Goal: Information Seeking & Learning: Learn about a topic

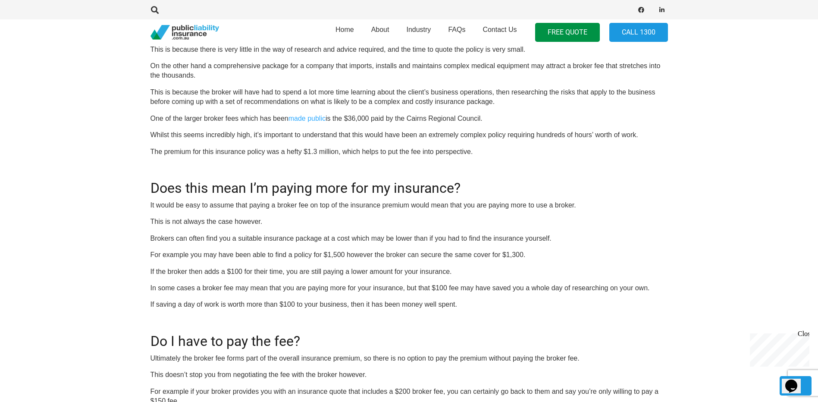
click at [213, 254] on p "For example you may have been able to find a policy for $1,500 however the brok…" at bounding box center [408, 254] width 517 height 9
drag, startPoint x: 213, startPoint y: 254, endPoint x: 299, endPoint y: 255, distance: 86.2
click at [299, 255] on p "For example you may have been able to find a policy for $1,500 however the brok…" at bounding box center [408, 254] width 517 height 9
drag, startPoint x: 299, startPoint y: 255, endPoint x: 397, endPoint y: 252, distance: 97.9
click at [397, 252] on p "For example you may have been able to find a policy for $1,500 however the brok…" at bounding box center [408, 254] width 517 height 9
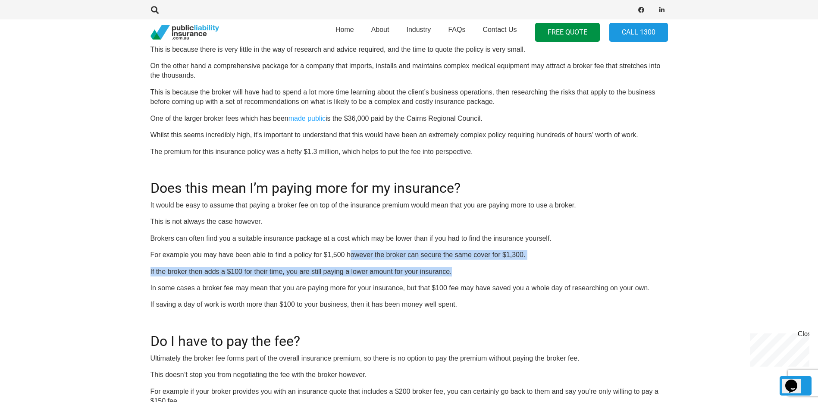
drag, startPoint x: 351, startPoint y: 257, endPoint x: 458, endPoint y: 260, distance: 106.5
click at [458, 260] on div "OR CALL [PHONE_NUMBER] If you’re like most businesses which choose to use a bro…" at bounding box center [408, 261] width 517 height 942
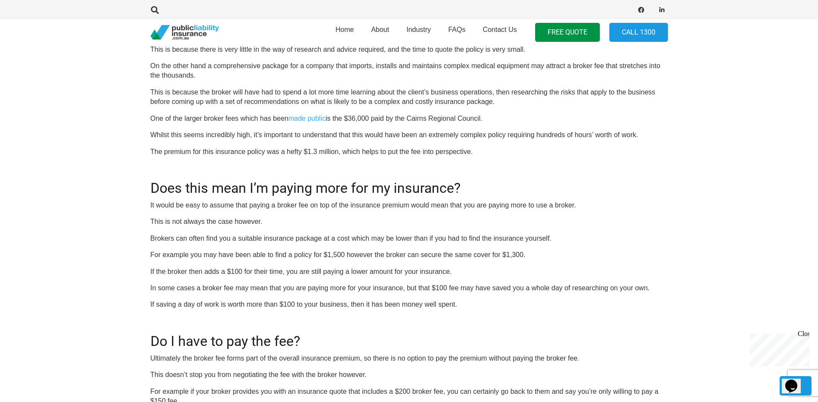
click at [242, 283] on p "In some cases a broker fee may mean that you are paying more for your insurance…" at bounding box center [408, 287] width 517 height 9
click at [188, 274] on p "If the broker then adds a $100 for their time, you are still paying a lower amo…" at bounding box center [408, 271] width 517 height 9
drag, startPoint x: 228, startPoint y: 269, endPoint x: 301, endPoint y: 267, distance: 72.5
click at [301, 267] on p "If the broker then adds a $100 for their time, you are still paying a lower amo…" at bounding box center [408, 271] width 517 height 9
drag, startPoint x: 301, startPoint y: 267, endPoint x: 354, endPoint y: 270, distance: 52.7
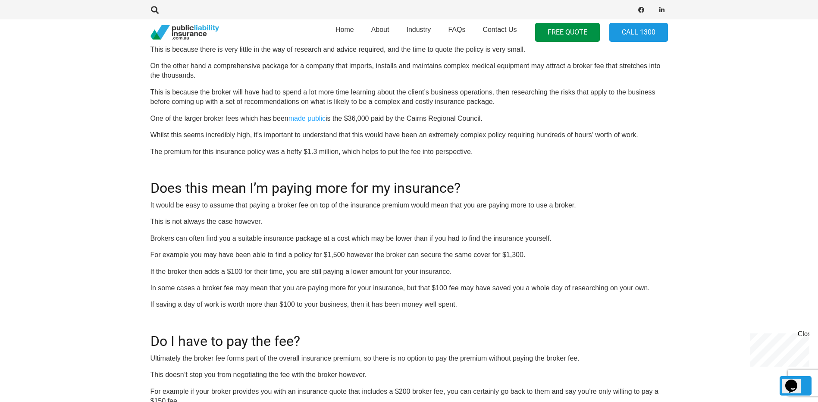
click at [354, 270] on p "If the broker then adds a $100 for their time, you are still paying a lower amo…" at bounding box center [408, 271] width 517 height 9
drag, startPoint x: 335, startPoint y: 271, endPoint x: 457, endPoint y: 267, distance: 122.5
click at [457, 267] on p "If the broker then adds a $100 for their time, you are still paying a lower amo…" at bounding box center [408, 271] width 517 height 9
drag, startPoint x: 457, startPoint y: 267, endPoint x: 385, endPoint y: 294, distance: 77.8
click at [385, 294] on div "OR CALL [PHONE_NUMBER] If you’re like most businesses which choose to use a bro…" at bounding box center [408, 261] width 517 height 942
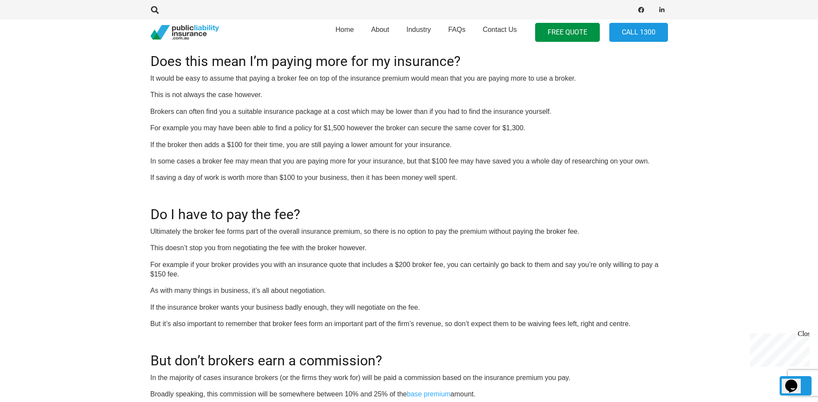
scroll to position [673, 0]
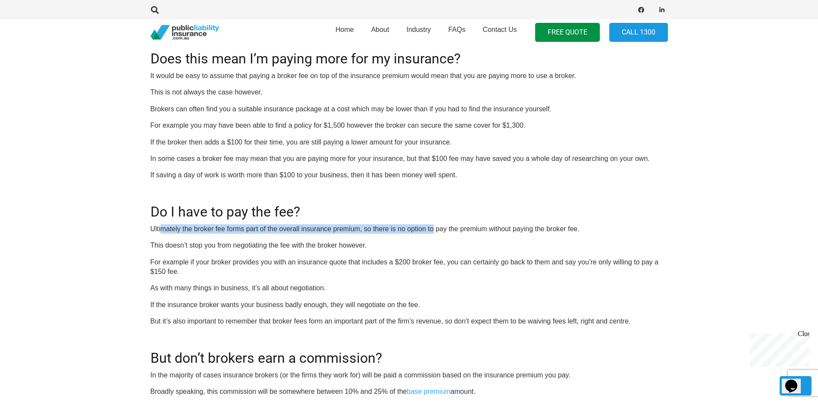
drag, startPoint x: 162, startPoint y: 229, endPoint x: 432, endPoint y: 221, distance: 270.5
click at [432, 221] on div "OR CALL [PHONE_NUMBER] If you’re like most businesses which choose to use a bro…" at bounding box center [408, 131] width 517 height 942
click at [185, 309] on p "If the insurance broker wants your business badly enough, they will negotiate o…" at bounding box center [408, 304] width 517 height 9
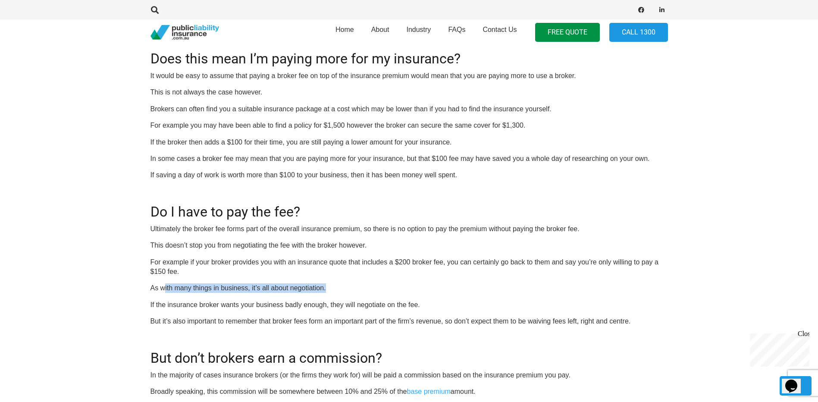
drag, startPoint x: 163, startPoint y: 289, endPoint x: 335, endPoint y: 287, distance: 172.0
click at [335, 287] on p "As with many things in business, it’s all about negotiation." at bounding box center [408, 287] width 517 height 9
click at [188, 308] on p "If the insurance broker wants your business badly enough, they will negotiate o…" at bounding box center [408, 304] width 517 height 9
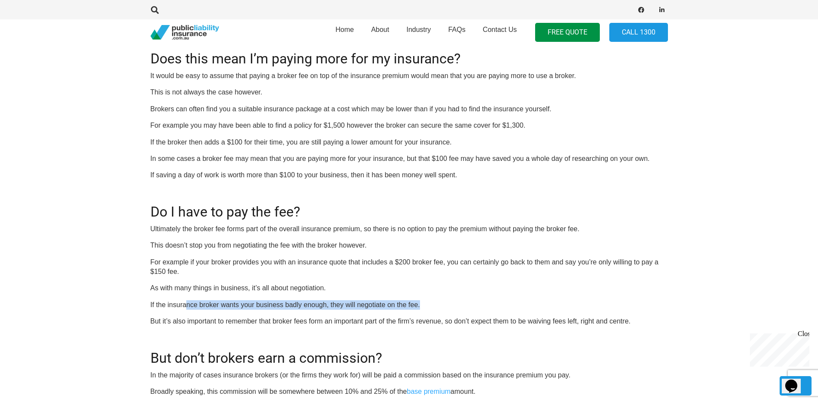
drag, startPoint x: 186, startPoint y: 304, endPoint x: 451, endPoint y: 302, distance: 264.3
click at [451, 302] on p "If the insurance broker wants your business badly enough, they will negotiate o…" at bounding box center [408, 304] width 517 height 9
click at [166, 322] on p "But it’s also important to remember that broker fees form an important part of …" at bounding box center [408, 320] width 517 height 9
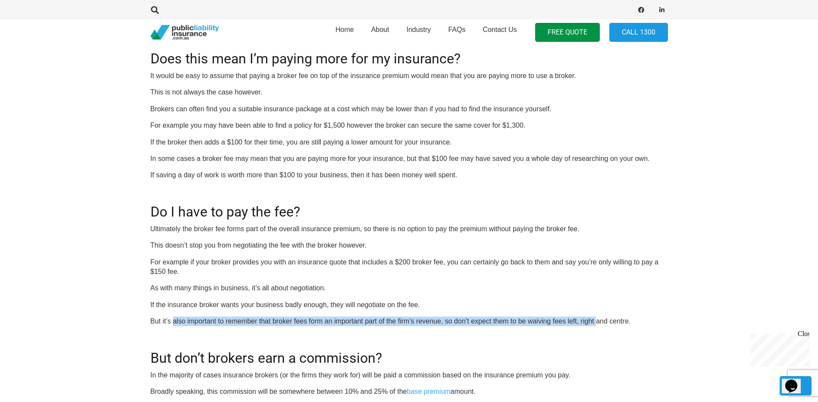
drag, startPoint x: 172, startPoint y: 323, endPoint x: 597, endPoint y: 318, distance: 424.7
click at [597, 318] on p "But it’s also important to remember that broker fees form an important part of …" at bounding box center [408, 320] width 517 height 9
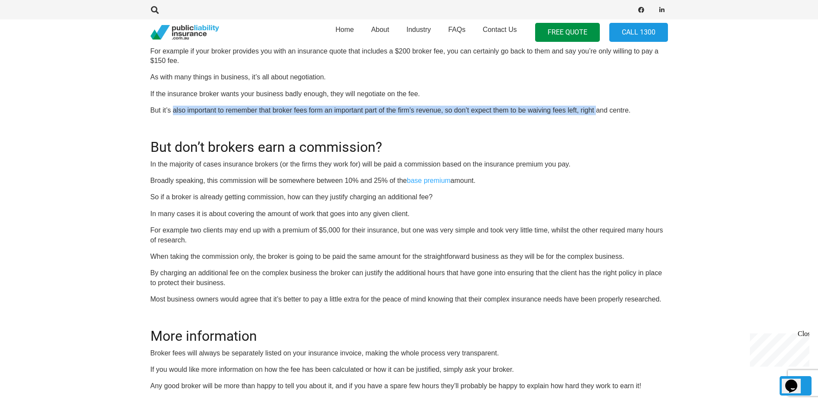
scroll to position [888, 0]
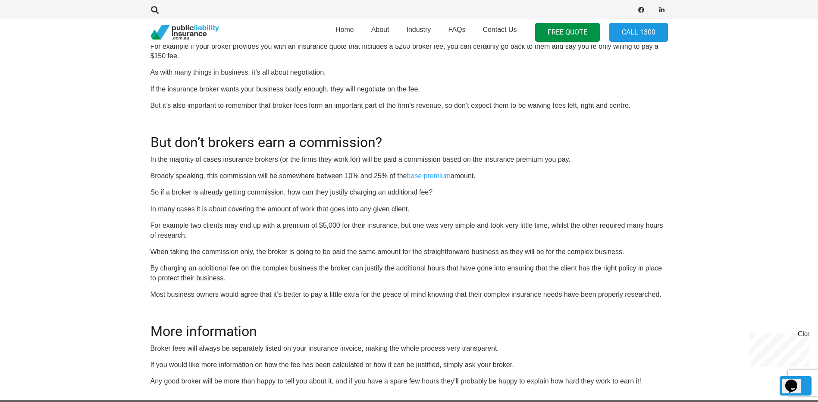
click at [228, 195] on p "So if a broker is already getting commission, how can they justify charging an …" at bounding box center [408, 192] width 517 height 9
drag, startPoint x: 263, startPoint y: 190, endPoint x: 287, endPoint y: 190, distance: 24.6
click at [287, 190] on p "So if a broker is already getting commission, how can they justify charging an …" at bounding box center [408, 192] width 517 height 9
drag, startPoint x: 287, startPoint y: 190, endPoint x: 301, endPoint y: 199, distance: 16.3
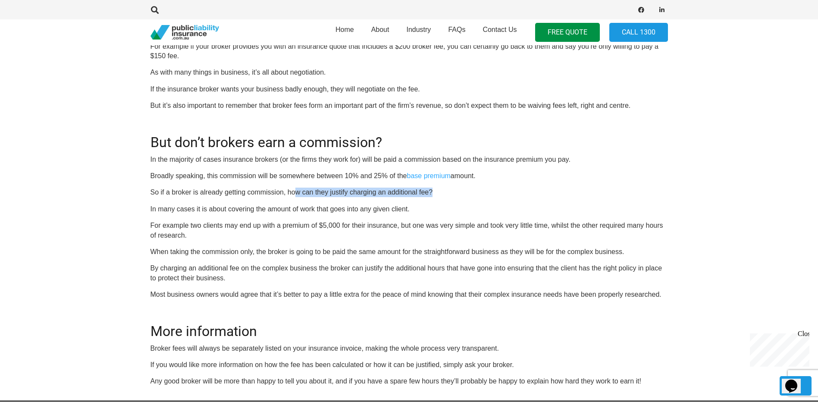
drag, startPoint x: 297, startPoint y: 191, endPoint x: 463, endPoint y: 188, distance: 166.9
click at [463, 188] on p "So if a broker is already getting commission, how can they justify charging an …" at bounding box center [408, 192] width 517 height 9
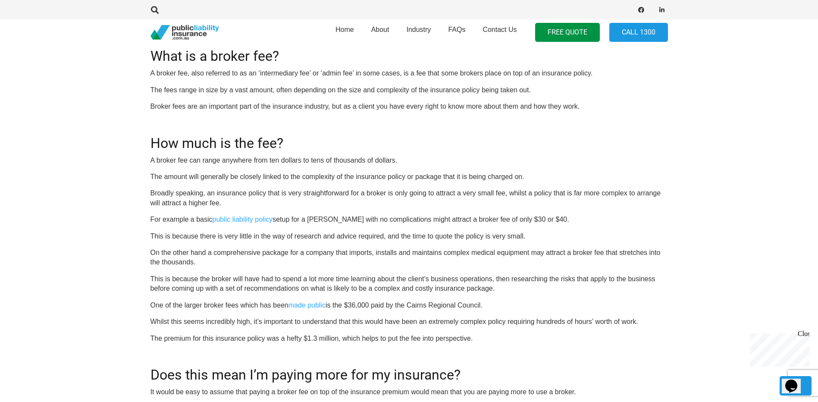
scroll to position [414, 0]
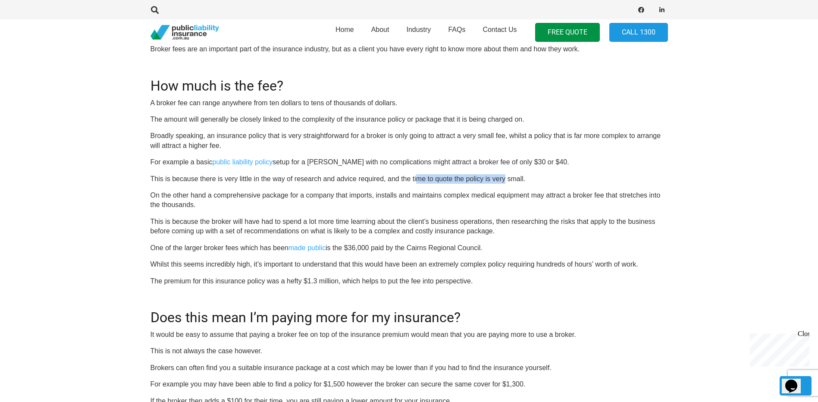
drag, startPoint x: 416, startPoint y: 181, endPoint x: 505, endPoint y: 179, distance: 88.8
click at [505, 179] on p "This is because there is very little in the way of research and advice required…" at bounding box center [408, 178] width 517 height 9
click at [213, 210] on div "OR CALL [PHONE_NUMBER] If you’re like most businesses which choose to use a bro…" at bounding box center [408, 390] width 517 height 942
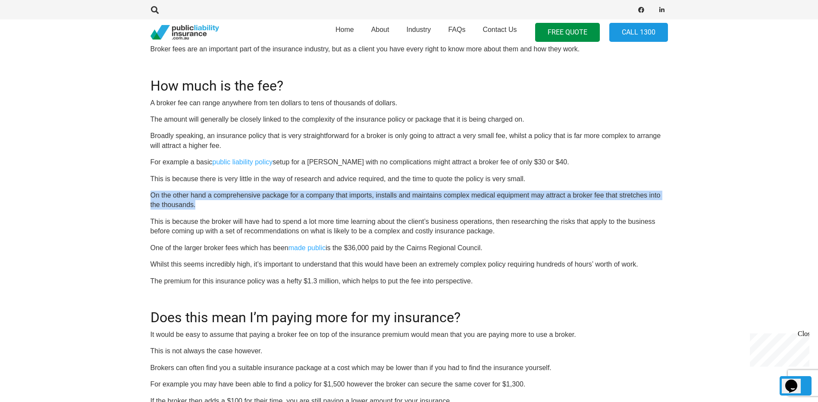
drag, startPoint x: 205, startPoint y: 206, endPoint x: 134, endPoint y: 195, distance: 71.9
click at [134, 195] on section "Click here to get a quote OR CALL [PHONE_NUMBER] If you’re like most businesses…" at bounding box center [409, 377] width 818 height 992
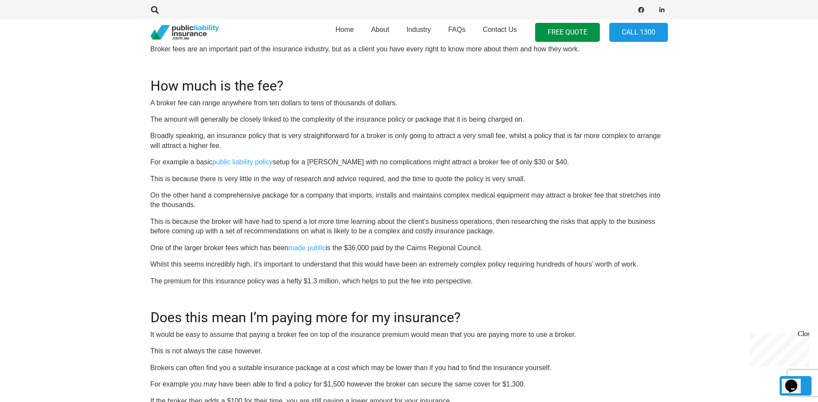
drag, startPoint x: 134, startPoint y: 195, endPoint x: 178, endPoint y: 241, distance: 63.4
click at [178, 241] on div "OR CALL [PHONE_NUMBER] If you’re like most businesses which choose to use a bro…" at bounding box center [408, 390] width 517 height 942
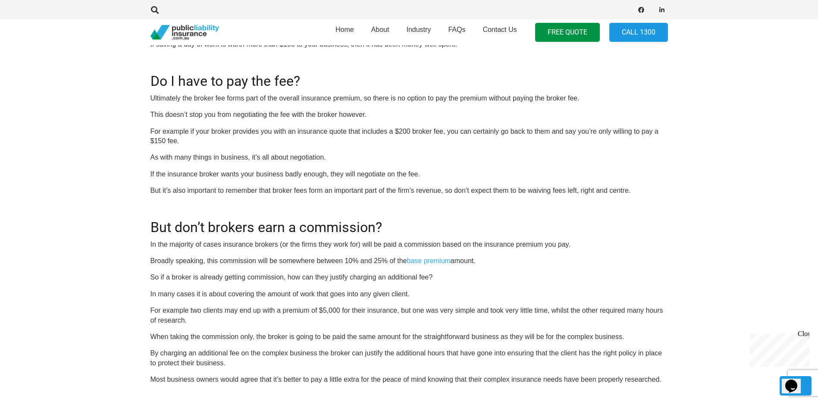
scroll to position [931, 0]
